Goal: Browse casually: Explore the website without a specific task or goal

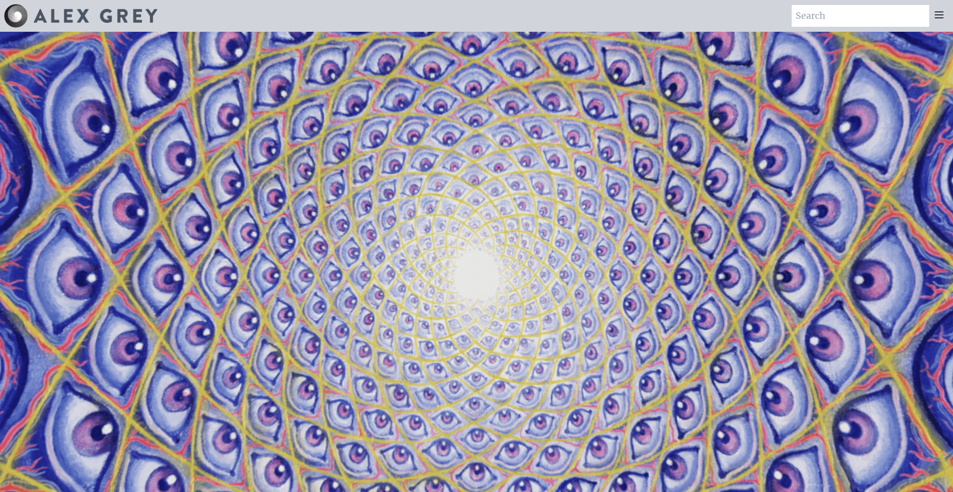
click at [386, 166] on video "Your browser does not support the video tag." at bounding box center [476, 278] width 993 height 558
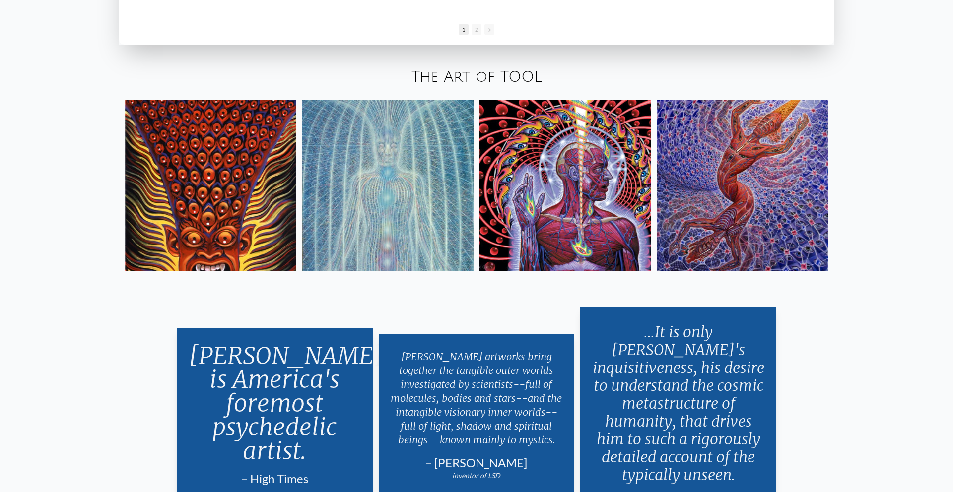
scroll to position [2035, 0]
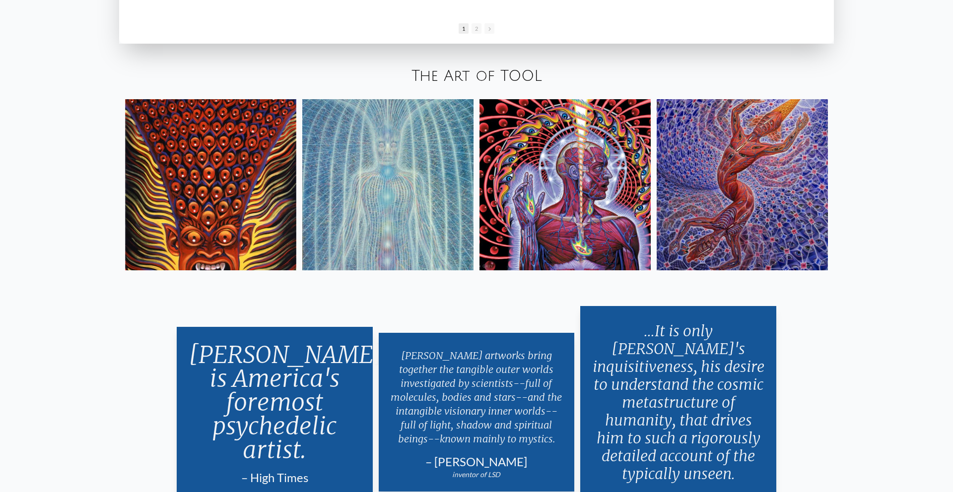
click at [528, 147] on img at bounding box center [564, 184] width 171 height 171
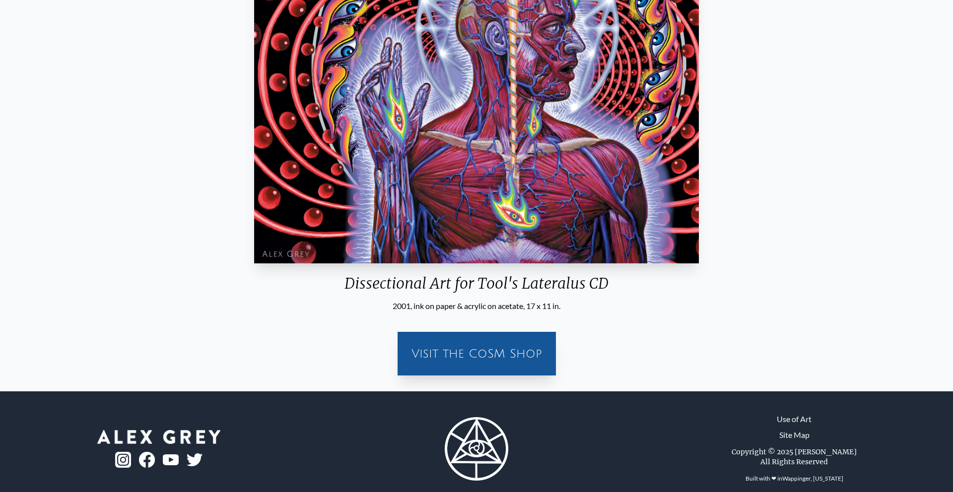
scroll to position [275, 0]
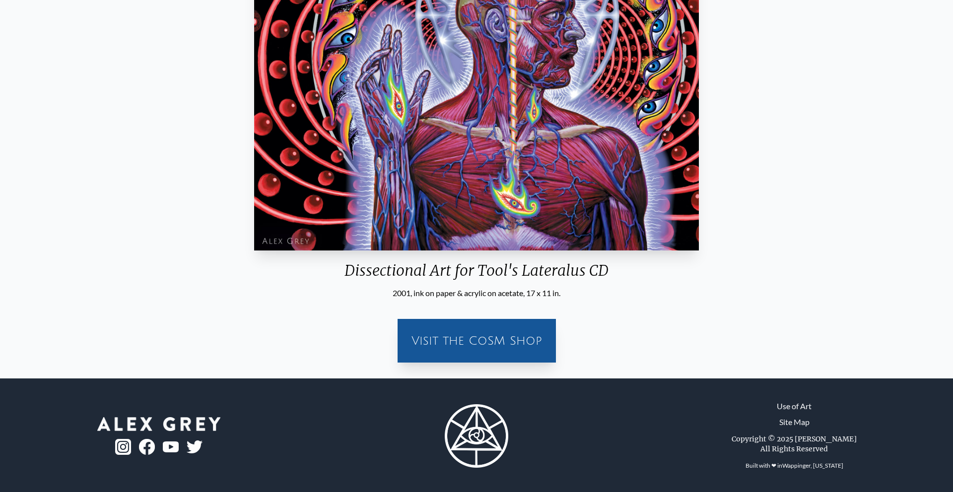
click at [509, 338] on div "Visit the CoSM Shop" at bounding box center [477, 341] width 146 height 32
click at [508, 349] on div "Visit the CoSM Shop" at bounding box center [477, 341] width 146 height 32
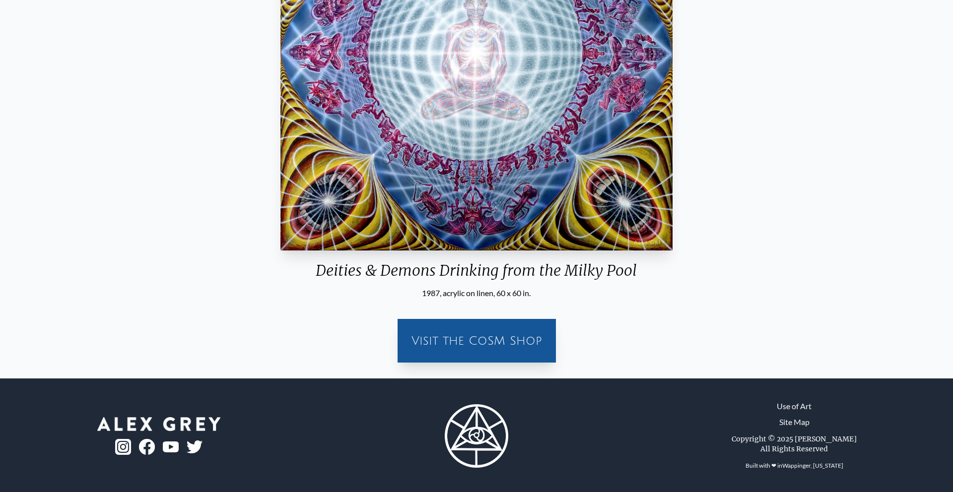
click at [504, 347] on div "Visit the CoSM Shop" at bounding box center [477, 341] width 146 height 32
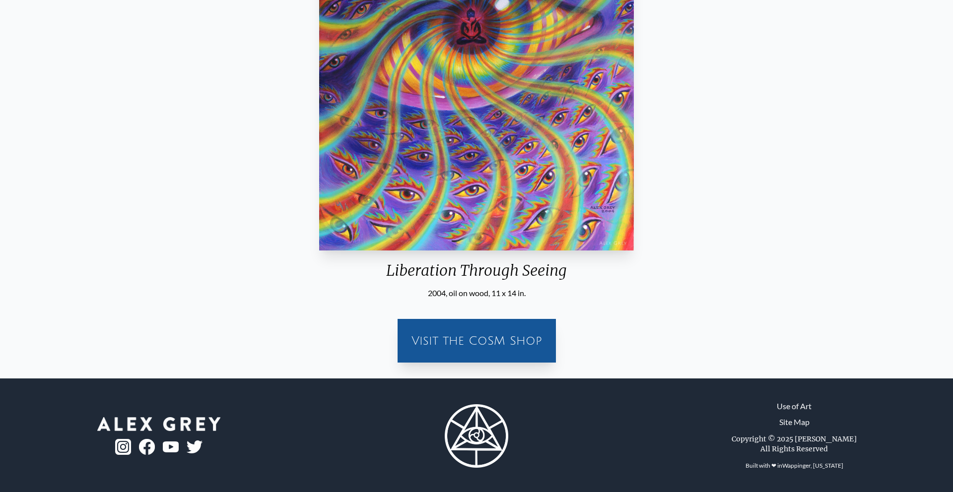
click at [503, 347] on div "Visit the CoSM Shop" at bounding box center [477, 341] width 146 height 32
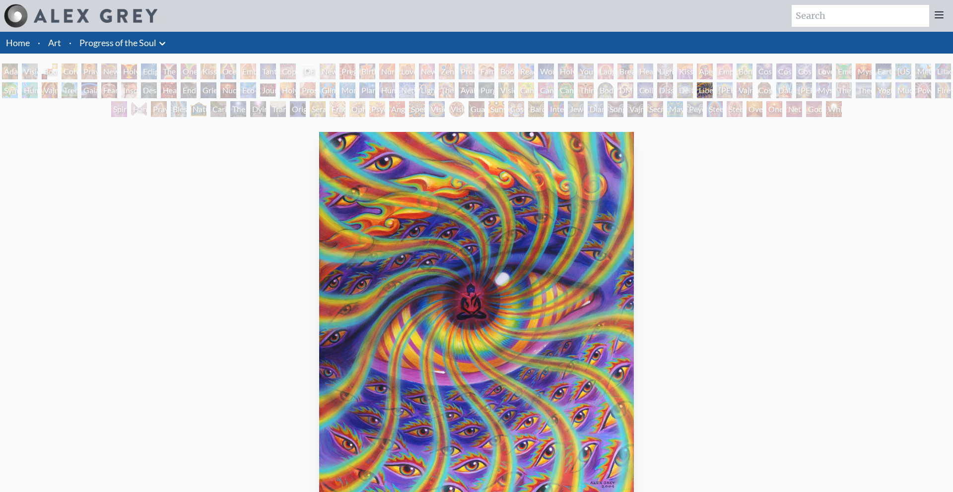
click at [447, 69] on div "Zena Lotus" at bounding box center [447, 72] width 16 height 16
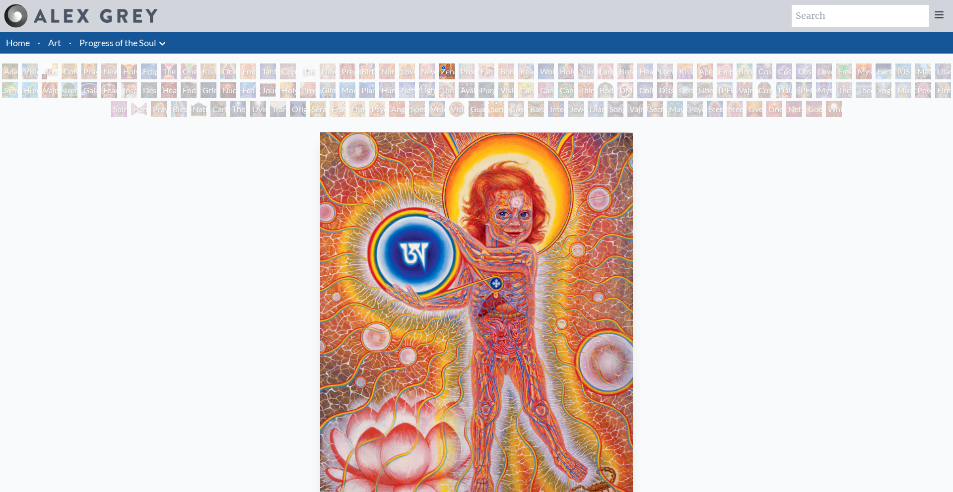
click at [508, 78] on div "Boo-boo" at bounding box center [506, 72] width 16 height 16
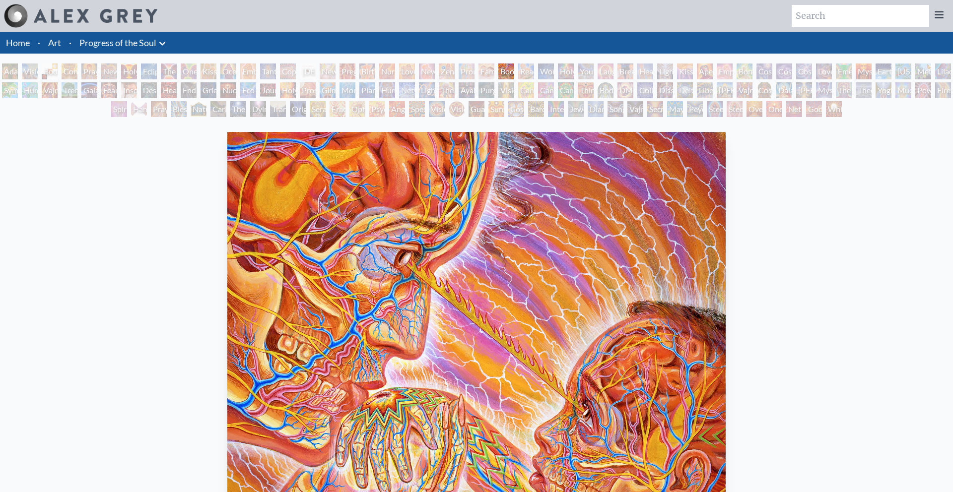
click at [567, 90] on div "Cannabacchus" at bounding box center [566, 90] width 16 height 16
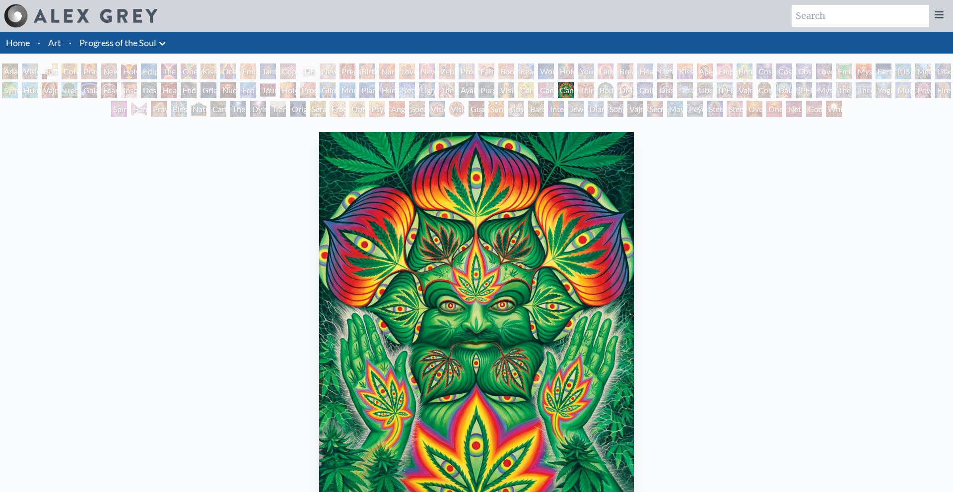
click at [545, 91] on div "Cannabis Sutra" at bounding box center [546, 90] width 16 height 16
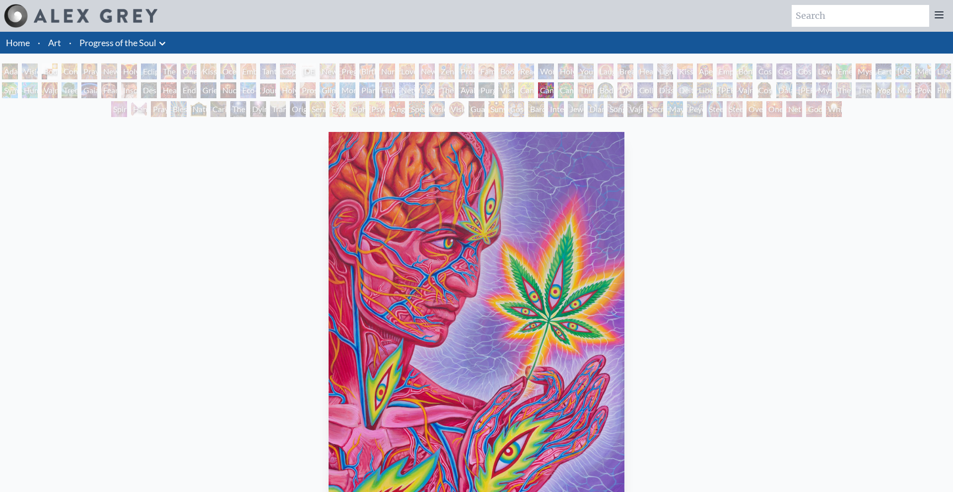
click at [513, 95] on div "Vision Tree" at bounding box center [506, 90] width 16 height 16
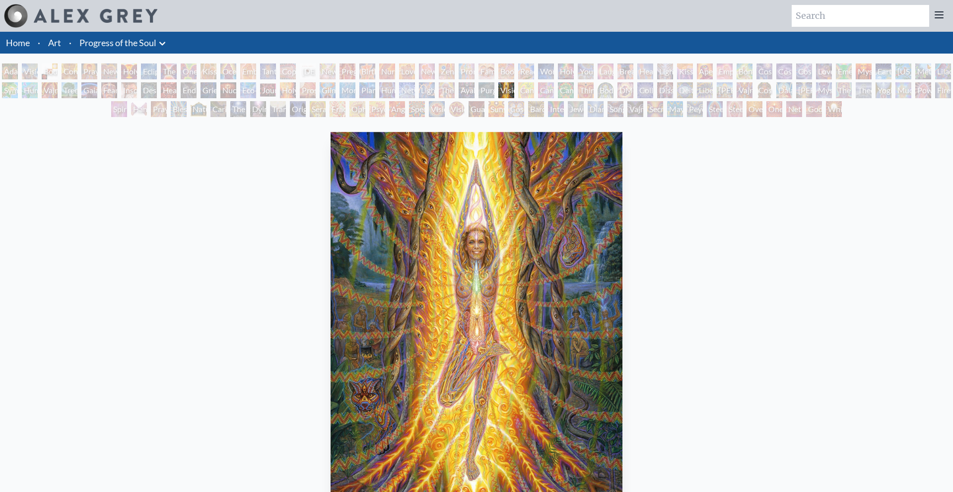
click at [474, 100] on div "[PERSON_NAME] & Eve Visionary Origin of Language Body, Mind, Spirit Contemplati…" at bounding box center [476, 92] width 953 height 57
click at [470, 98] on div "Ayahuasca Visitation" at bounding box center [467, 90] width 16 height 16
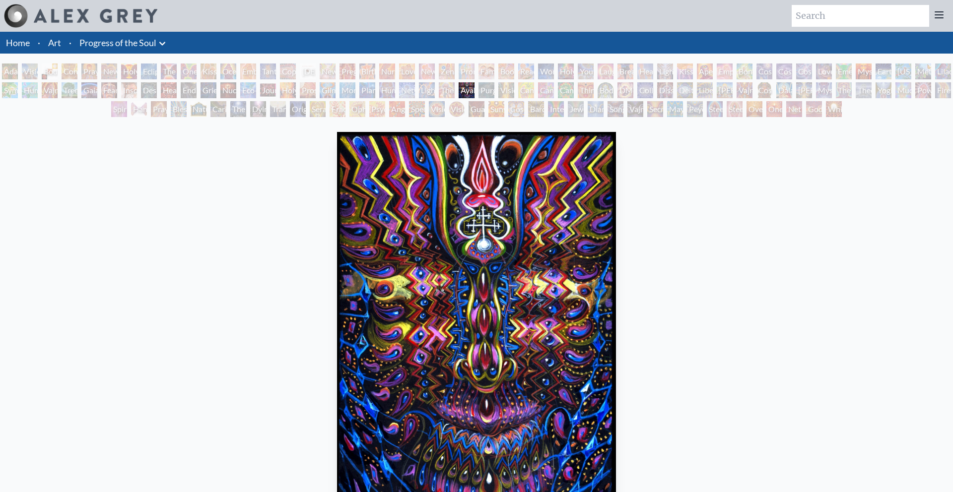
click at [455, 97] on div "The Shulgins and their Alchemical Angels" at bounding box center [447, 90] width 16 height 16
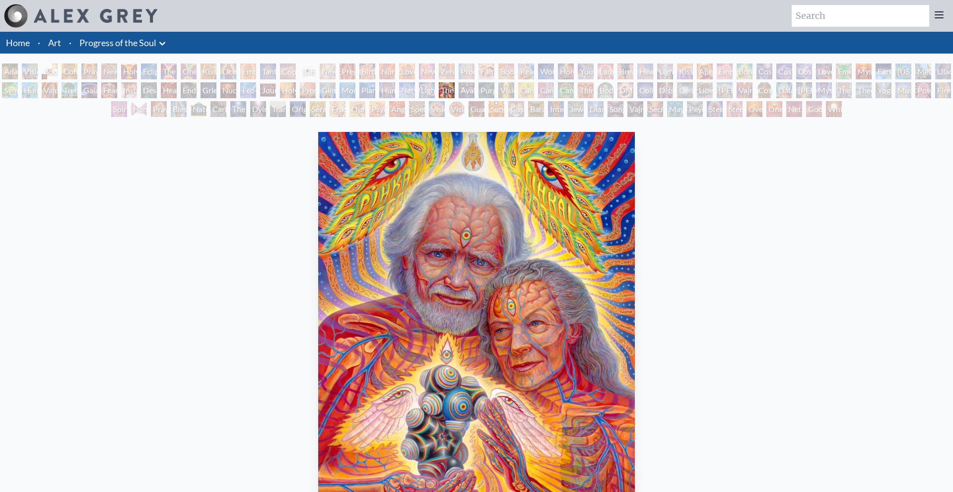
click at [450, 96] on div "The Shulgins and their Alchemical Angels" at bounding box center [447, 90] width 16 height 16
click at [440, 95] on div "The Shulgins and their Alchemical Angels" at bounding box center [447, 90] width 16 height 16
click at [429, 94] on div "Lightworker" at bounding box center [427, 90] width 16 height 16
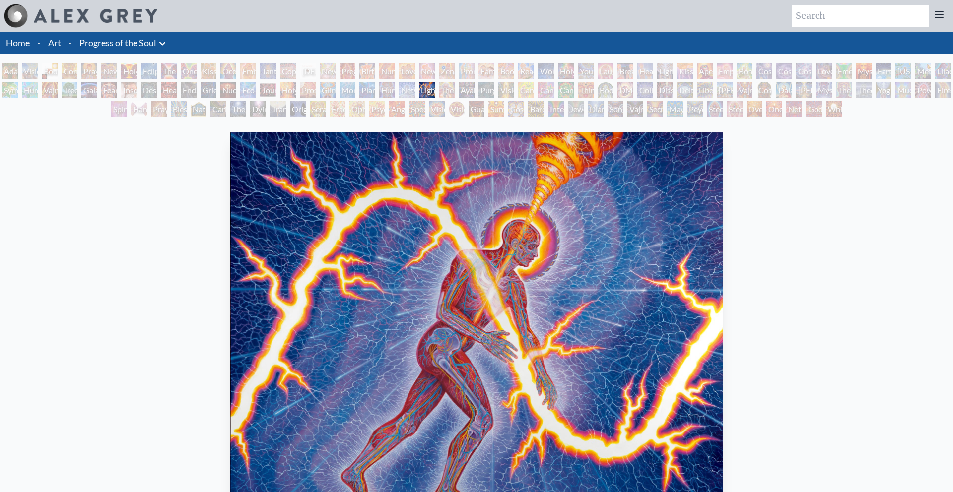
click at [403, 91] on div "[PERSON_NAME] & Eve Visionary Origin of Language Body, Mind, Spirit Contemplati…" at bounding box center [476, 92] width 953 height 57
click at [395, 89] on div "Human Geometry" at bounding box center [387, 90] width 16 height 16
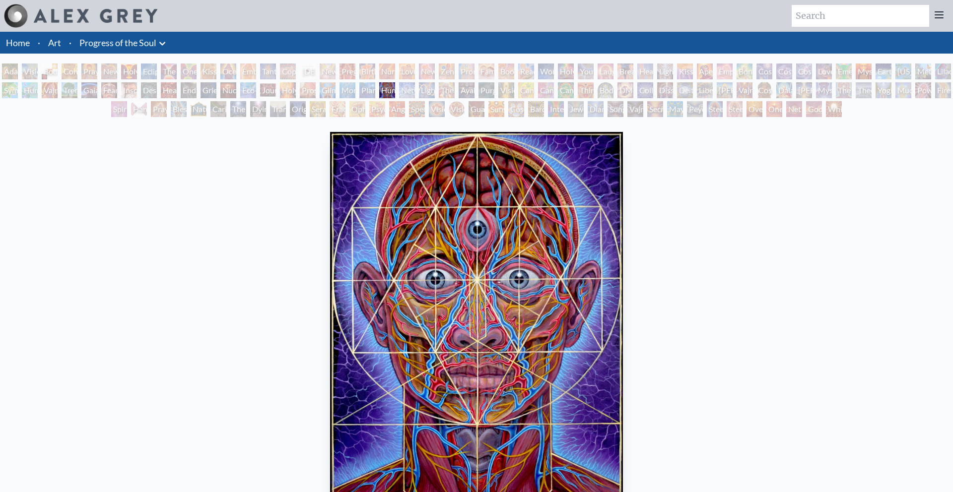
click at [276, 96] on div "Journey of the Wounded Healer" at bounding box center [268, 90] width 16 height 16
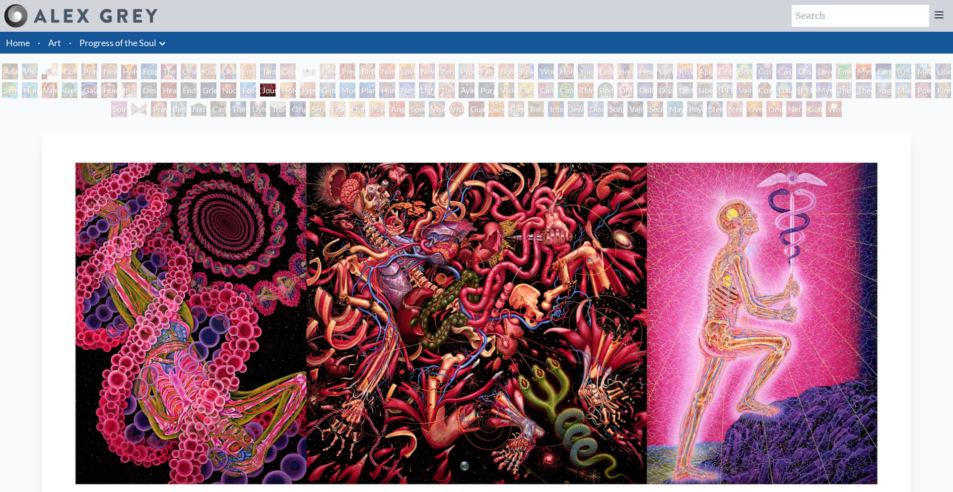
click at [395, 85] on div "Human Geometry" at bounding box center [387, 90] width 16 height 16
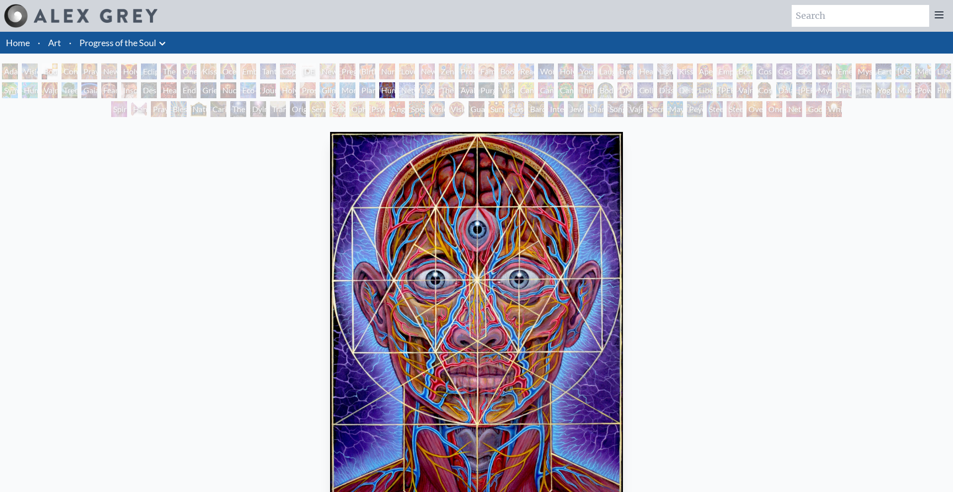
click at [315, 98] on div "[PERSON_NAME] & Eve Visionary Origin of Language Body, Mind, Spirit Contemplati…" at bounding box center [476, 92] width 953 height 57
click at [304, 93] on div "Prostration" at bounding box center [308, 90] width 16 height 16
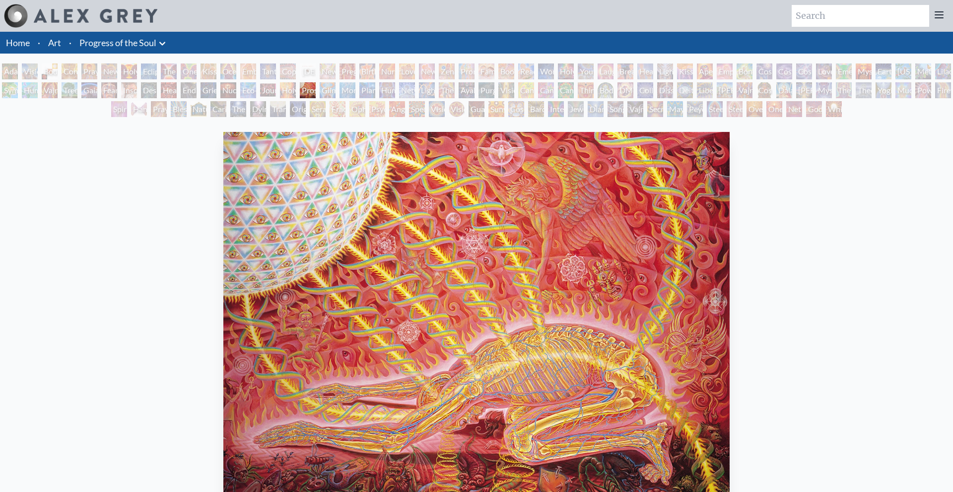
click at [293, 91] on div "Holy Fire" at bounding box center [288, 90] width 16 height 16
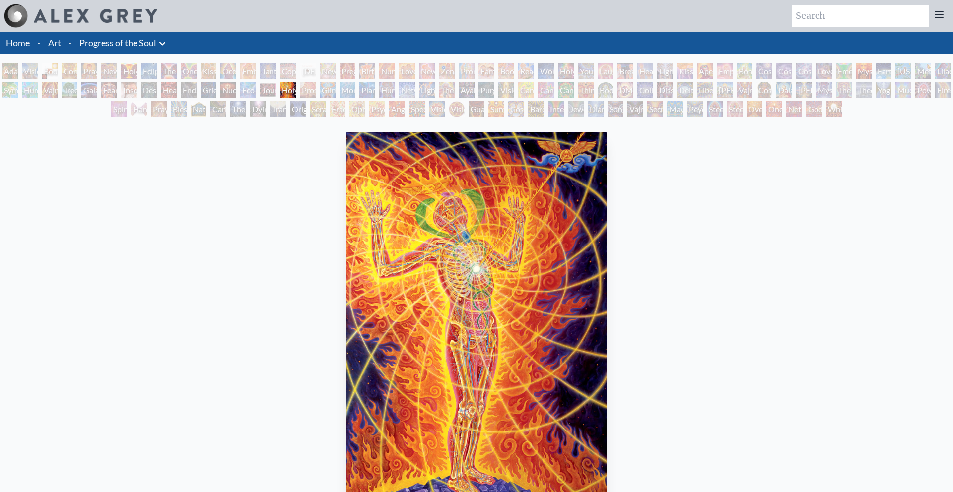
click at [274, 95] on div "Journey of the Wounded Healer" at bounding box center [268, 90] width 16 height 16
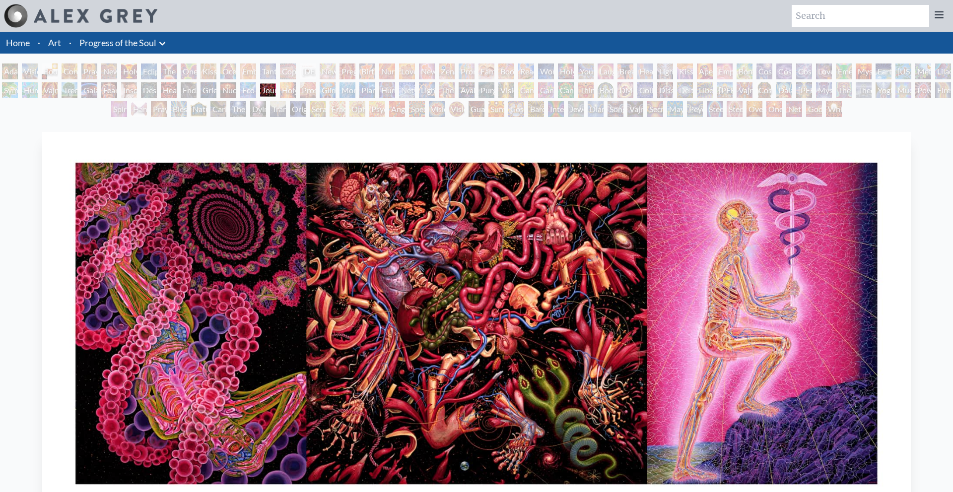
click at [253, 99] on div "[PERSON_NAME] & Eve Visionary Origin of Language Body, Mind, Spirit Contemplati…" at bounding box center [476, 92] width 953 height 57
click at [247, 96] on div "Eco-Atlas" at bounding box center [248, 90] width 16 height 16
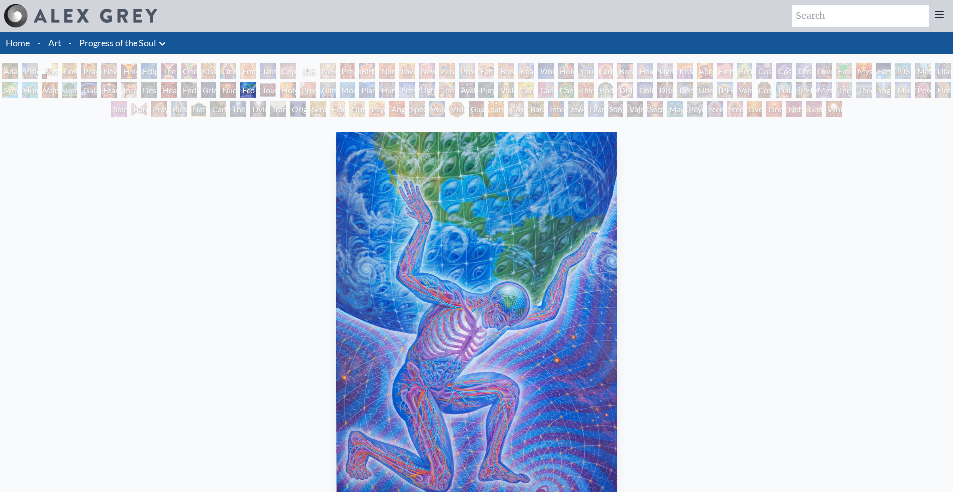
click at [236, 93] on div "Nuclear Crucifixion" at bounding box center [228, 90] width 16 height 16
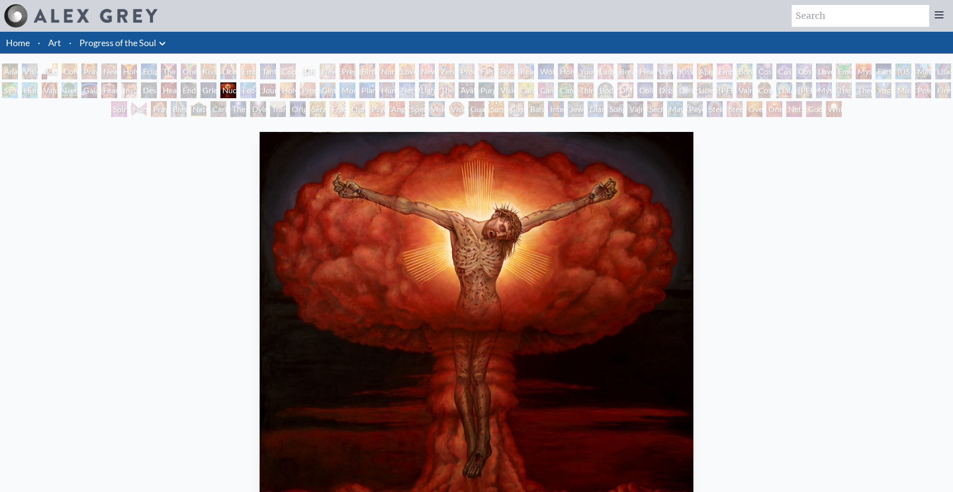
click at [225, 92] on div "[PERSON_NAME] & Eve Visionary Origin of Language Body, Mind, Spirit Contemplati…" at bounding box center [476, 92] width 953 height 57
click at [216, 91] on div "Grieving" at bounding box center [209, 90] width 16 height 16
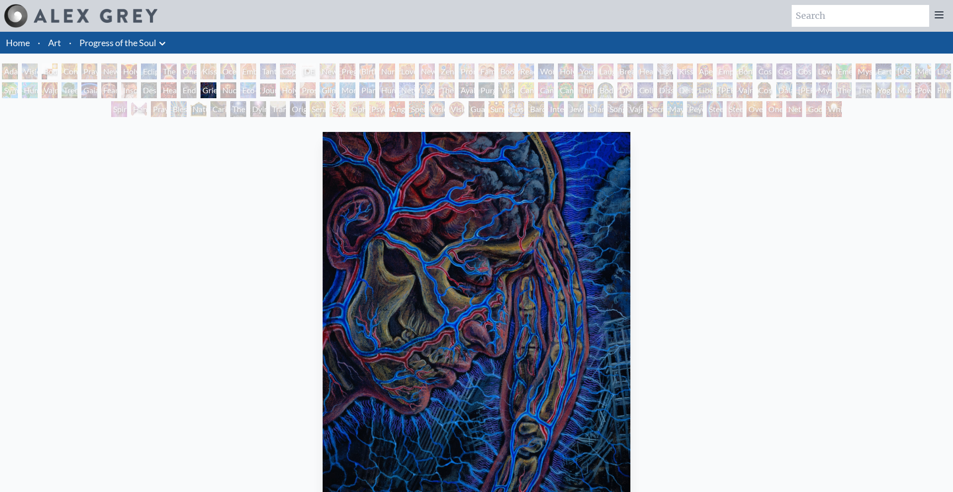
click at [210, 89] on div "Grieving" at bounding box center [209, 90] width 16 height 16
click at [197, 87] on div "Endarkenment" at bounding box center [189, 90] width 16 height 16
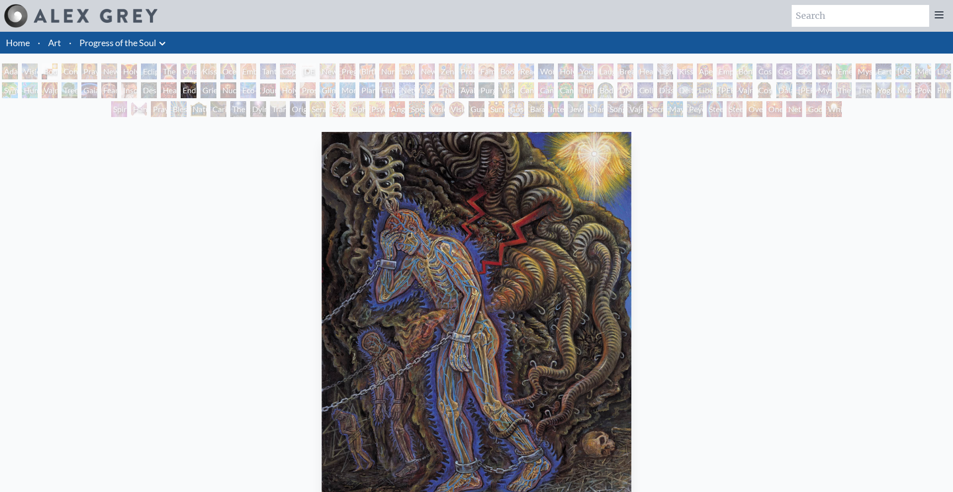
click at [177, 86] on div "Headache" at bounding box center [169, 90] width 16 height 16
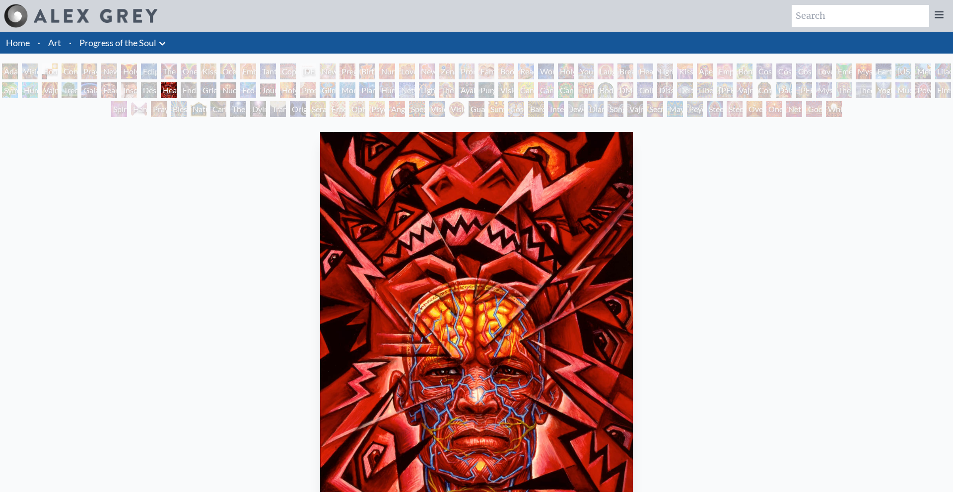
click at [170, 88] on div "Headache" at bounding box center [169, 90] width 16 height 16
click at [165, 88] on div "Headache" at bounding box center [169, 90] width 16 height 16
click at [157, 89] on div "Despair" at bounding box center [149, 90] width 16 height 16
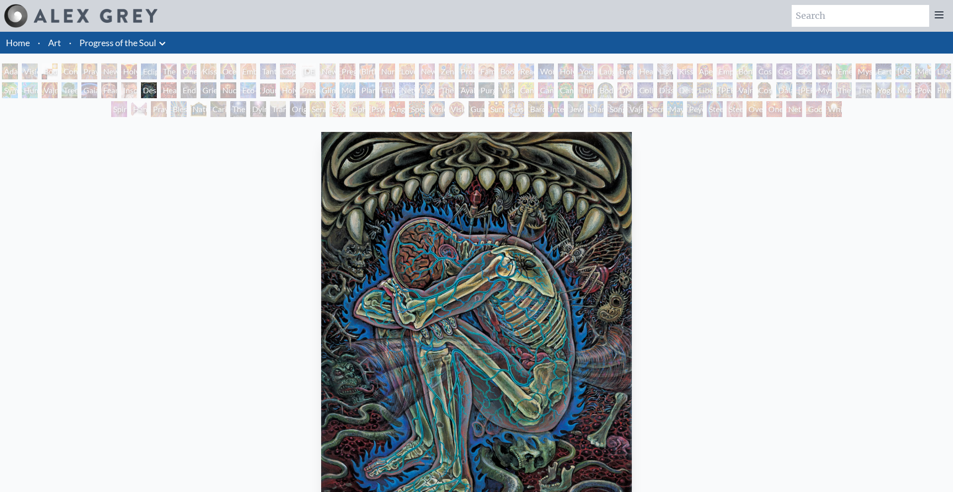
click at [197, 90] on div "Endarkenment" at bounding box center [189, 90] width 16 height 16
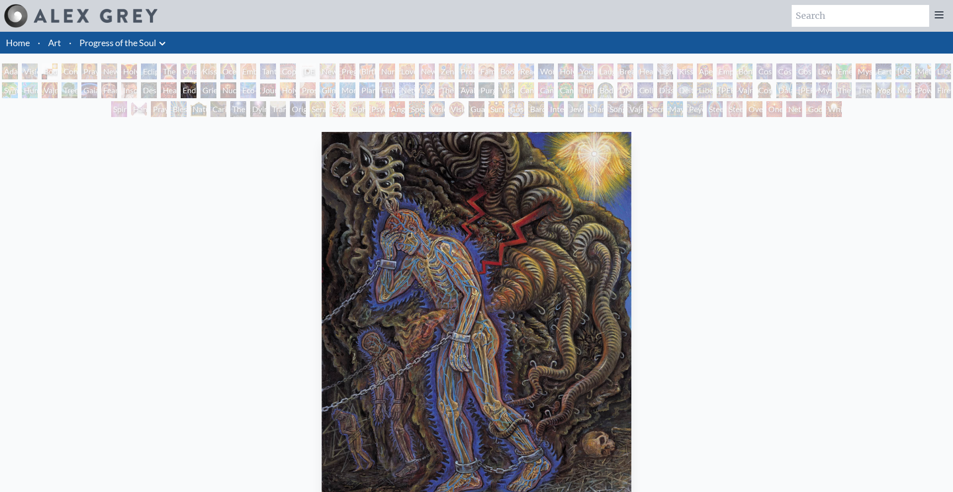
click at [177, 86] on div "Headache" at bounding box center [169, 90] width 16 height 16
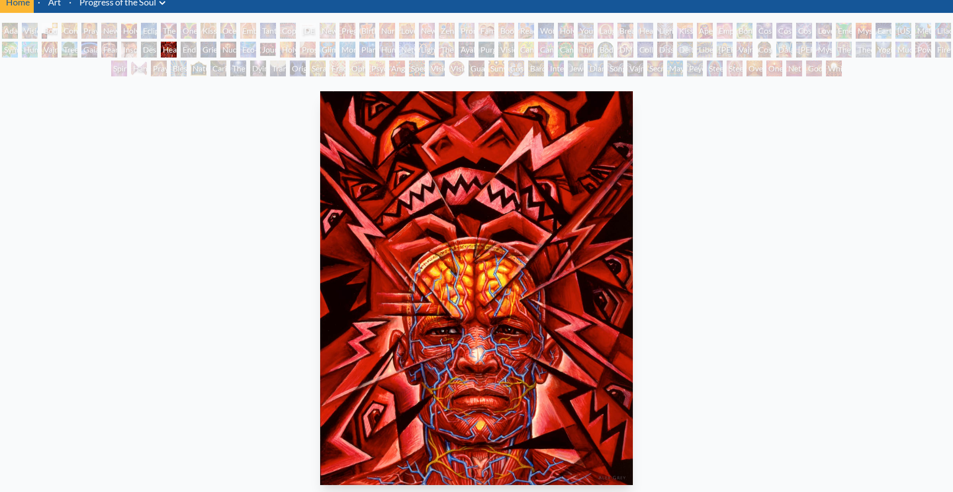
scroll to position [39, 0]
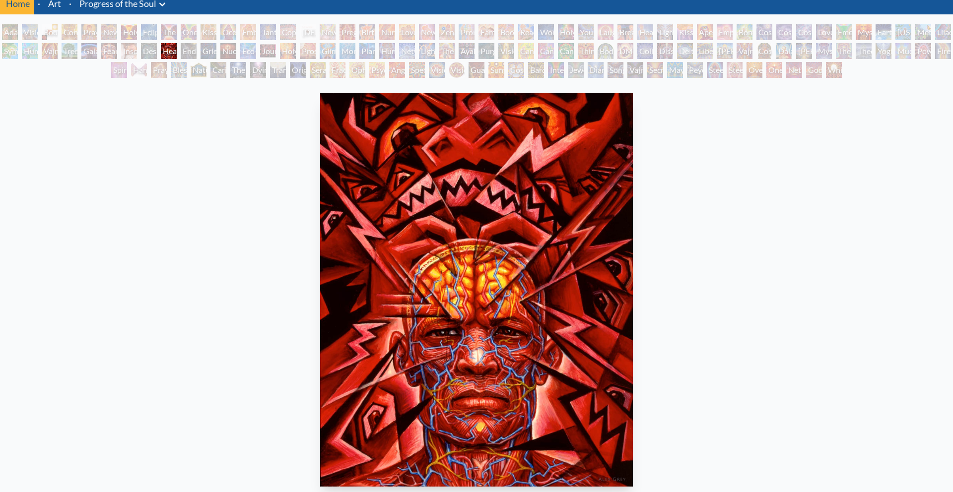
click at [137, 54] on div "Insomnia" at bounding box center [129, 51] width 16 height 16
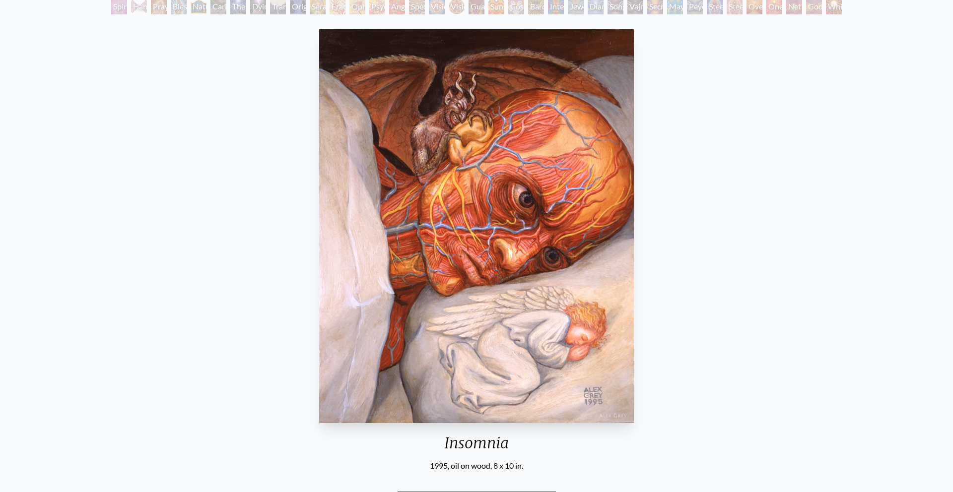
scroll to position [101, 0]
